Goal: Task Accomplishment & Management: Manage account settings

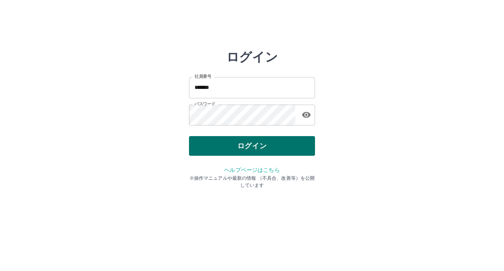
click at [226, 143] on button "ログイン" at bounding box center [252, 146] width 126 height 20
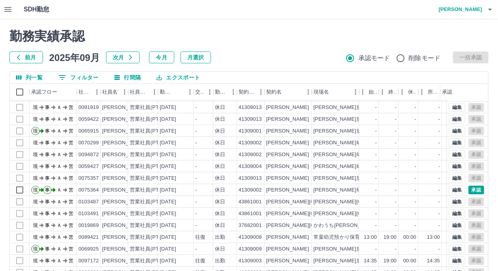
scroll to position [41, 0]
click at [471, 186] on button "承認" at bounding box center [476, 190] width 16 height 9
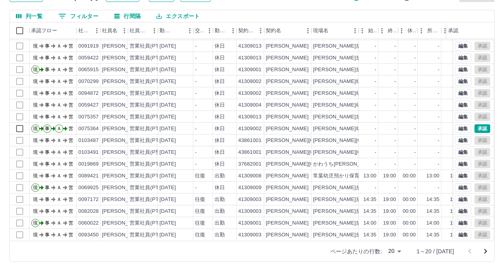
click at [399, 252] on body "SDH勤怠 [PERSON_NAME] 勤務実績承認 前月 [DATE] 次月 今月 月選択 承認モード 削除モード 一括承認 列一覧 0 フィルター 行間隔…" at bounding box center [252, 105] width 504 height 333
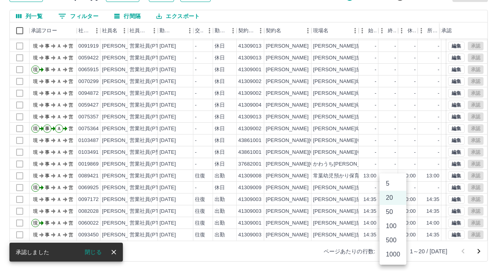
click at [389, 239] on li "500" at bounding box center [393, 241] width 27 height 14
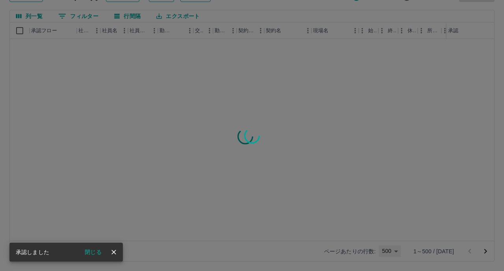
type input "***"
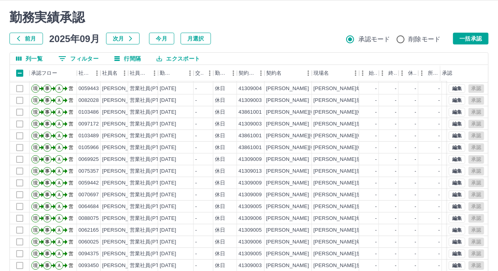
scroll to position [0, 0]
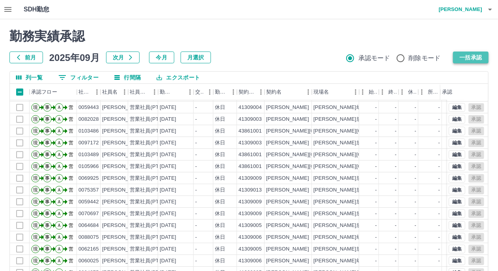
click at [469, 55] on button "一括承認" at bounding box center [470, 58] width 35 height 12
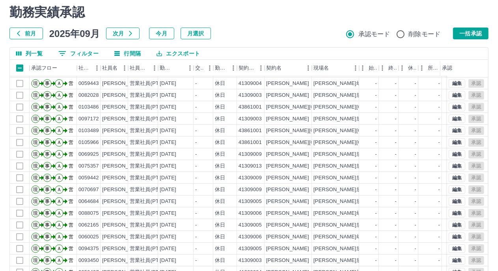
scroll to position [61, 0]
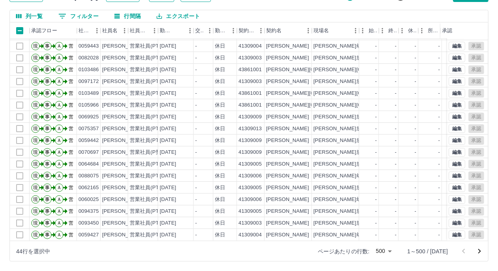
click at [479, 253] on icon "次のページへ" at bounding box center [478, 251] width 9 height 9
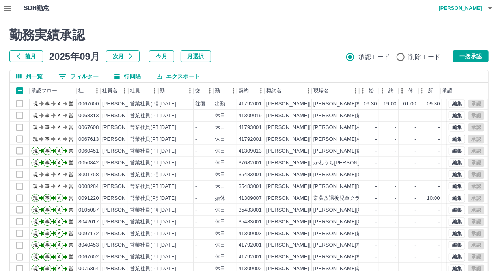
scroll to position [0, 0]
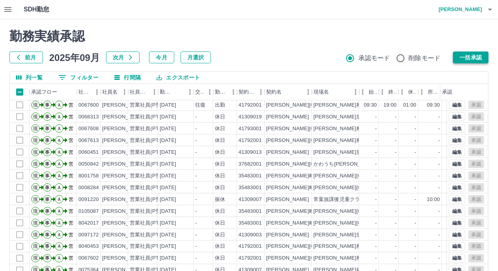
click at [461, 57] on button "一括承認" at bounding box center [470, 58] width 35 height 12
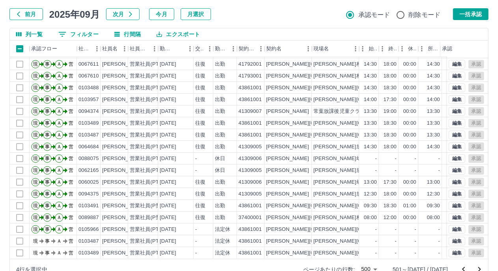
scroll to position [61, 0]
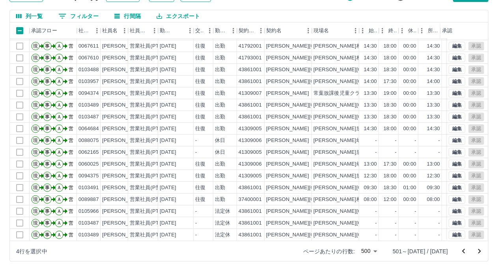
click at [479, 254] on icon "次のページへ" at bounding box center [478, 251] width 9 height 9
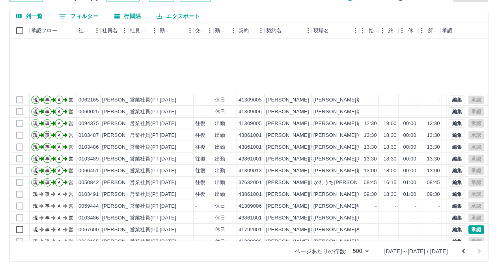
scroll to position [4925, 0]
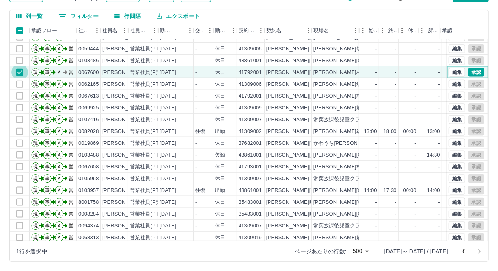
click at [468, 72] on button "承認" at bounding box center [476, 72] width 16 height 9
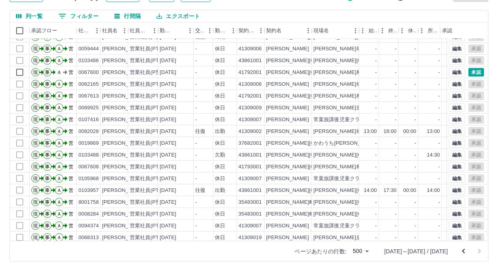
click at [470, 72] on div at bounding box center [249, 135] width 498 height 271
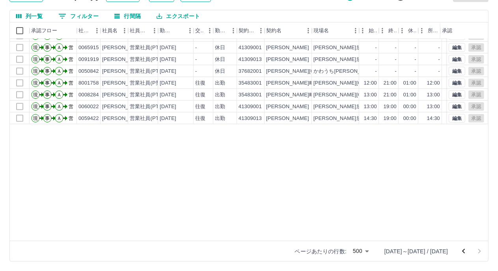
scroll to position [3315, 0]
